Goal: Navigation & Orientation: Go to known website

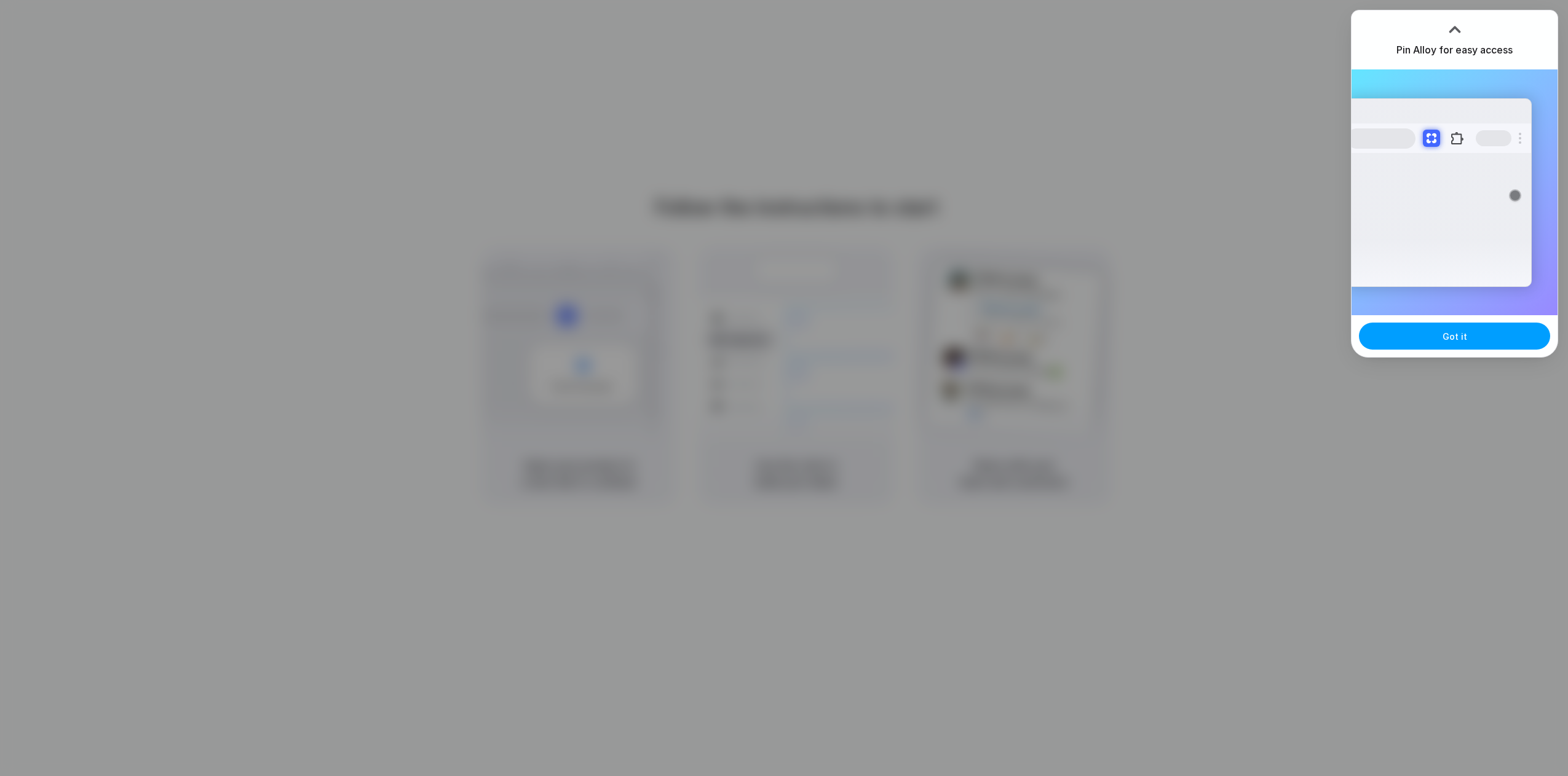
click at [1448, 335] on span "Got it" at bounding box center [1454, 336] width 25 height 13
